Goal: Transaction & Acquisition: Purchase product/service

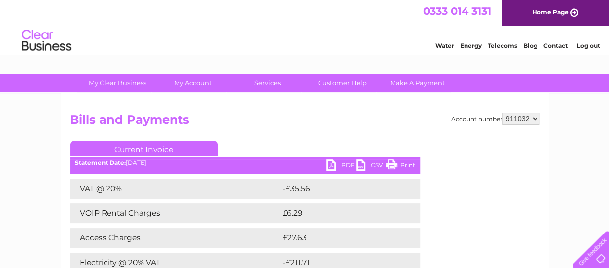
click at [427, 56] on div "Water Energy Telecoms Blog Contact Log out" at bounding box center [304, 42] width 609 height 32
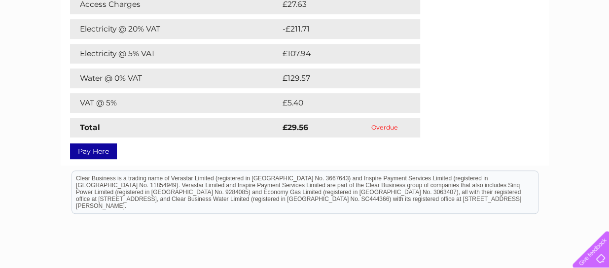
scroll to position [247, 0]
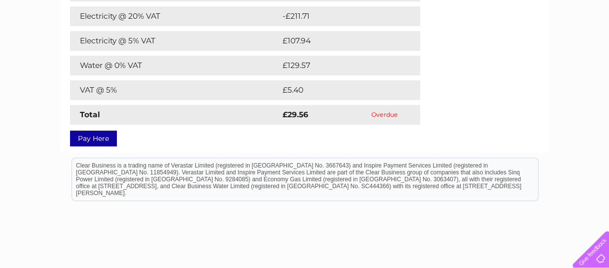
click at [95, 138] on link "Pay Here" at bounding box center [93, 139] width 47 height 16
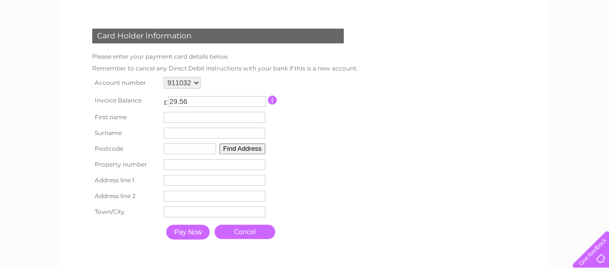
scroll to position [148, 0]
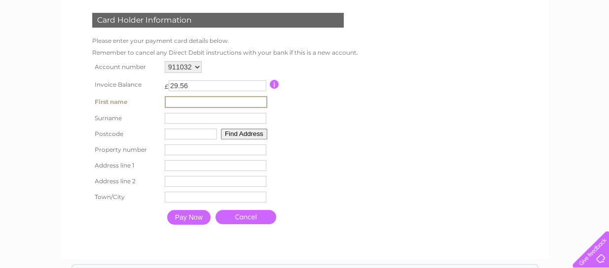
click at [195, 102] on input "text" at bounding box center [216, 102] width 103 height 12
type input "Lubos"
type input "[PERSON_NAME]"
type input "AB42 3HE"
type input "[GEOGRAPHIC_DATA]"
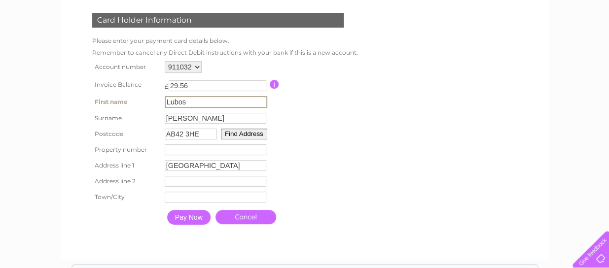
type input "Saint Fergus, [GEOGRAPHIC_DATA]"
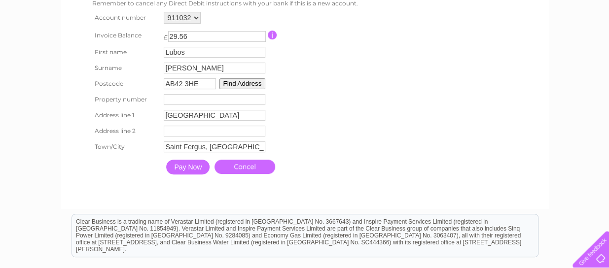
click at [240, 88] on button "Find Address" at bounding box center [242, 83] width 46 height 11
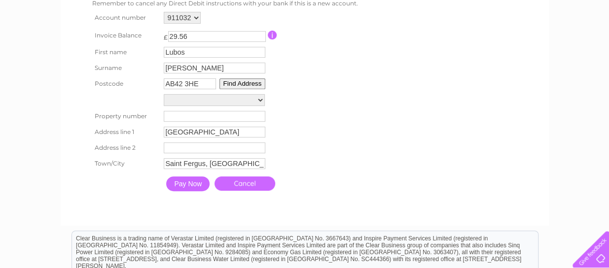
click at [258, 101] on select "[GEOGRAPHIC_DATA], [GEOGRAPHIC_DATA] & [GEOGRAPHIC_DATA] [GEOGRAPHIC_DATA] [GEO…" at bounding box center [214, 100] width 101 height 12
select select ",,,Peterhead"
click at [164, 95] on select "[GEOGRAPHIC_DATA], [GEOGRAPHIC_DATA] & [GEOGRAPHIC_DATA] [GEOGRAPHIC_DATA] [GEO…" at bounding box center [214, 100] width 101 height 13
type input "Peterhead"
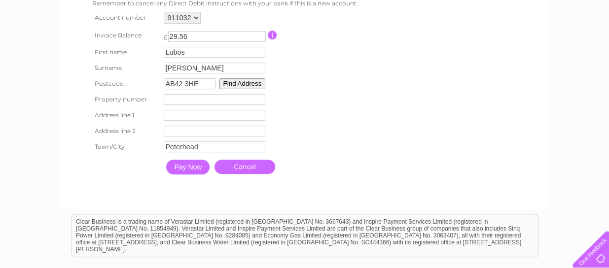
click at [246, 84] on button "Find Address" at bounding box center [242, 83] width 46 height 11
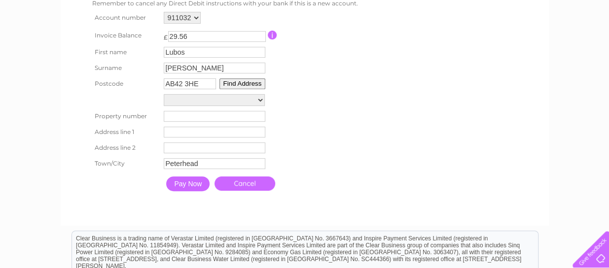
click at [260, 100] on select "[GEOGRAPHIC_DATA], [GEOGRAPHIC_DATA] & [GEOGRAPHIC_DATA] [GEOGRAPHIC_DATA] [GEO…" at bounding box center [214, 100] width 101 height 12
select select ",,,Peterhead"
click at [164, 95] on select "[GEOGRAPHIC_DATA], [GEOGRAPHIC_DATA] & [GEOGRAPHIC_DATA] [GEOGRAPHIC_DATA] [GEO…" at bounding box center [214, 100] width 101 height 13
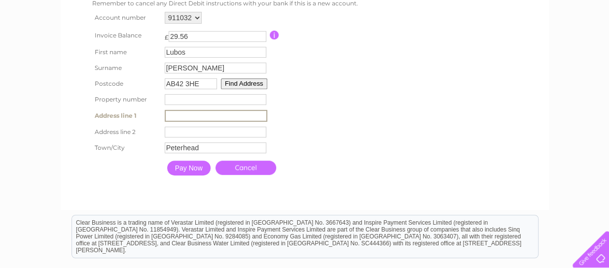
click at [189, 115] on input "text" at bounding box center [216, 116] width 103 height 12
type input "Keyhead guest house & caravan park"
type input "Saint Fergus, [GEOGRAPHIC_DATA]"
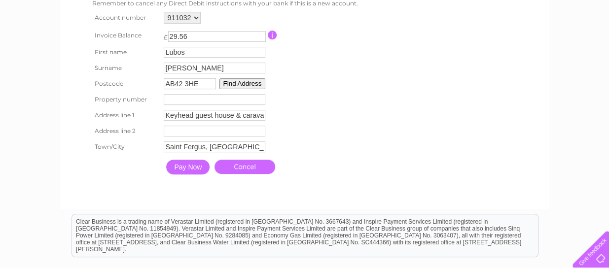
click at [185, 168] on input "Pay Now" at bounding box center [187, 167] width 43 height 15
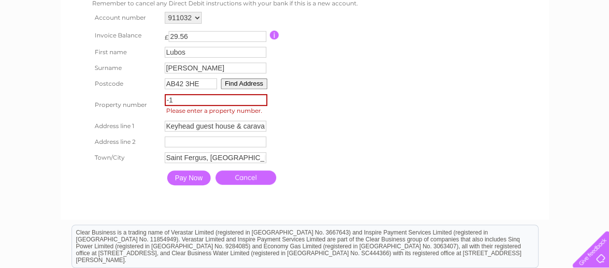
click at [262, 101] on input "-1" at bounding box center [216, 100] width 103 height 12
type input "0"
click at [260, 98] on input "0" at bounding box center [216, 100] width 103 height 12
click at [189, 178] on input "Pay Now" at bounding box center [188, 178] width 43 height 15
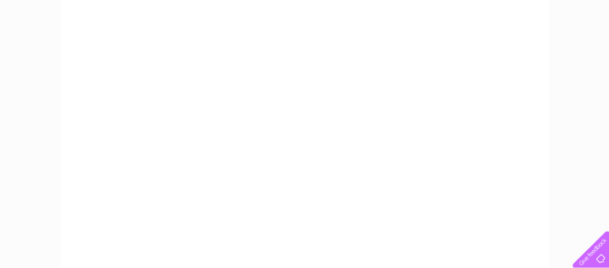
scroll to position [159, 0]
